Goal: Find specific page/section: Find specific page/section

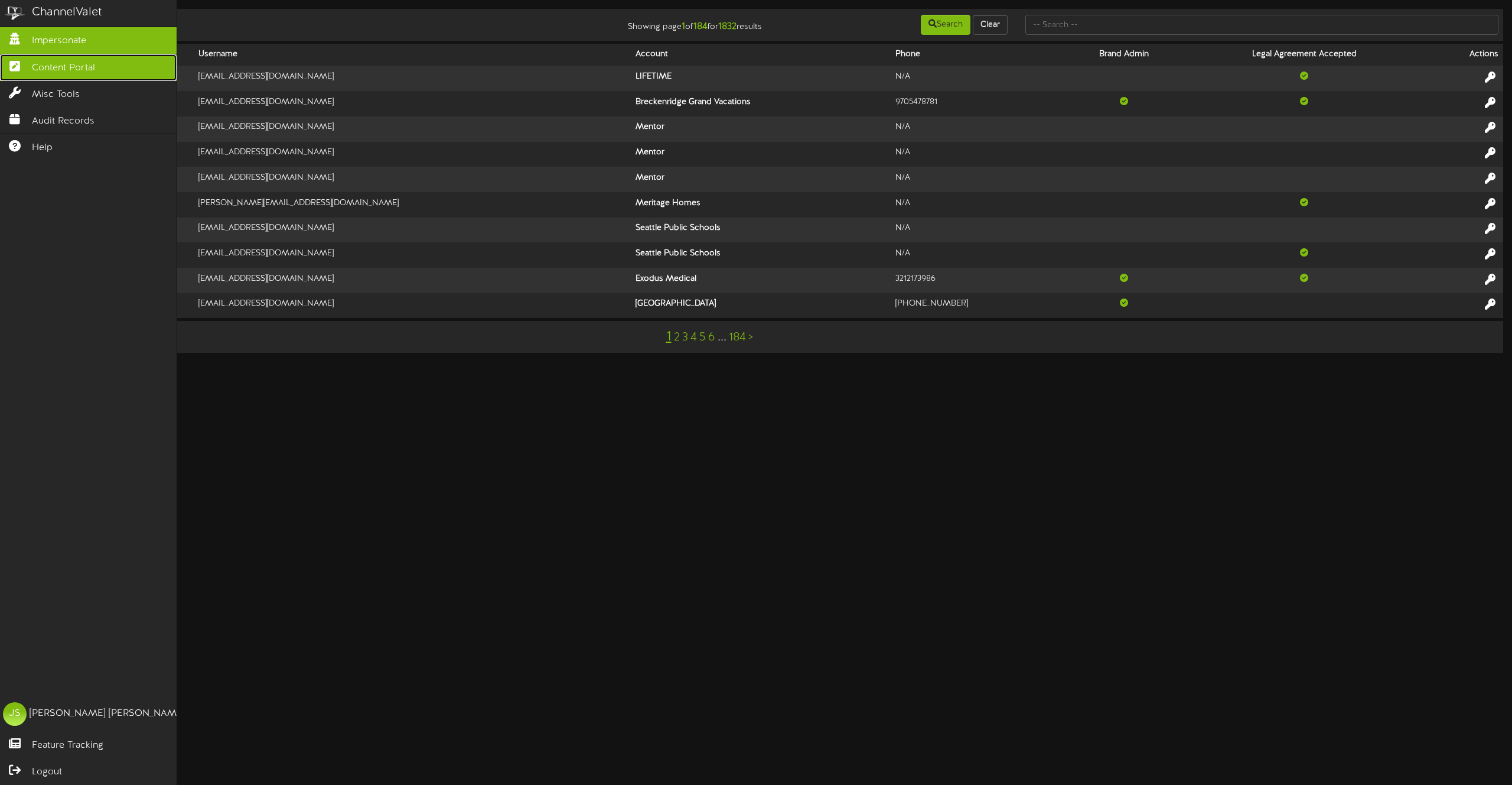
click at [44, 73] on span "Content Portal" at bounding box center [63, 68] width 63 height 14
